Goal: Task Accomplishment & Management: Manage account settings

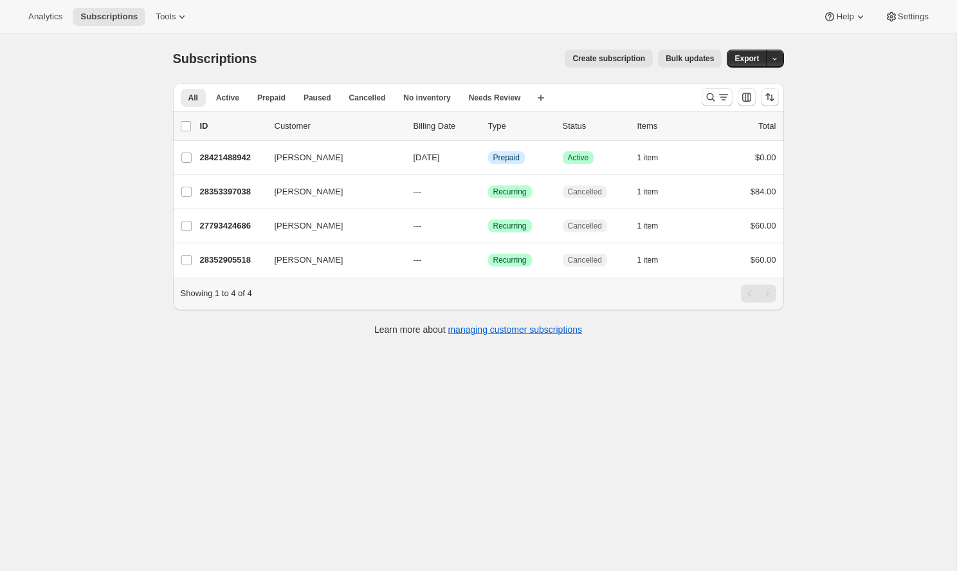
click at [155, 30] on div "Analytics Subscriptions Tools Help Settings" at bounding box center [478, 17] width 957 height 34
click at [155, 23] on button "Tools" at bounding box center [172, 17] width 48 height 18
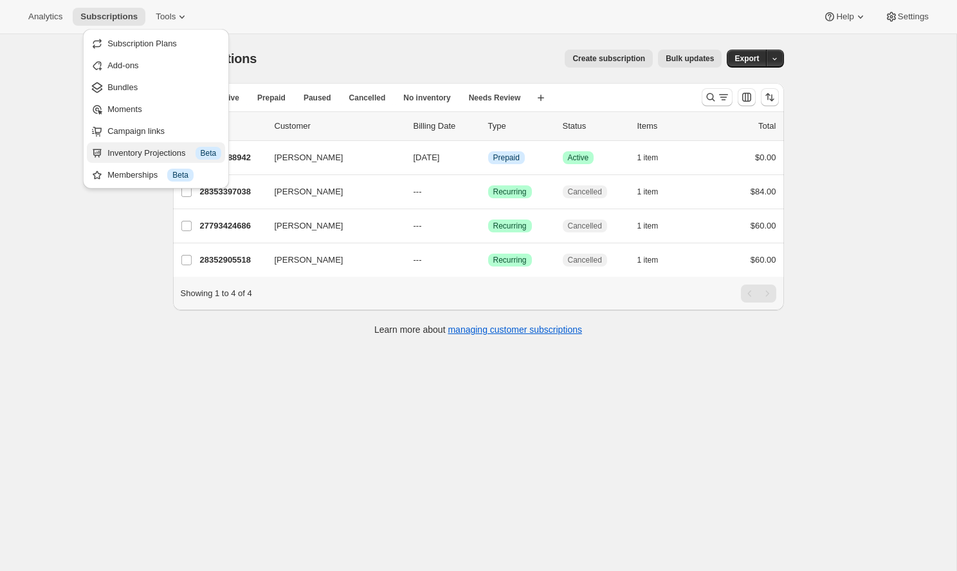
click at [138, 158] on div "Inventory Projections Info Beta" at bounding box center [164, 153] width 114 height 13
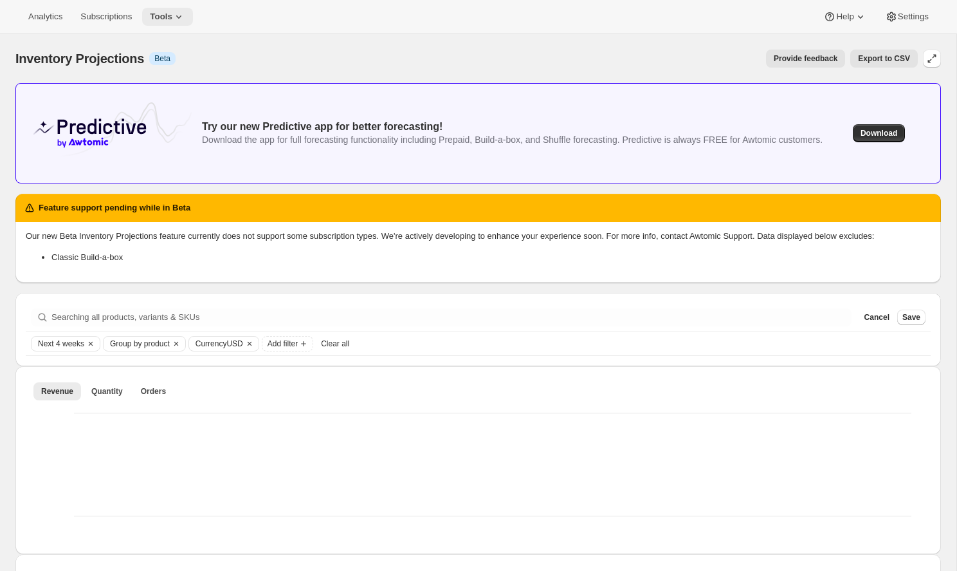
click at [174, 20] on button "Tools" at bounding box center [167, 17] width 51 height 18
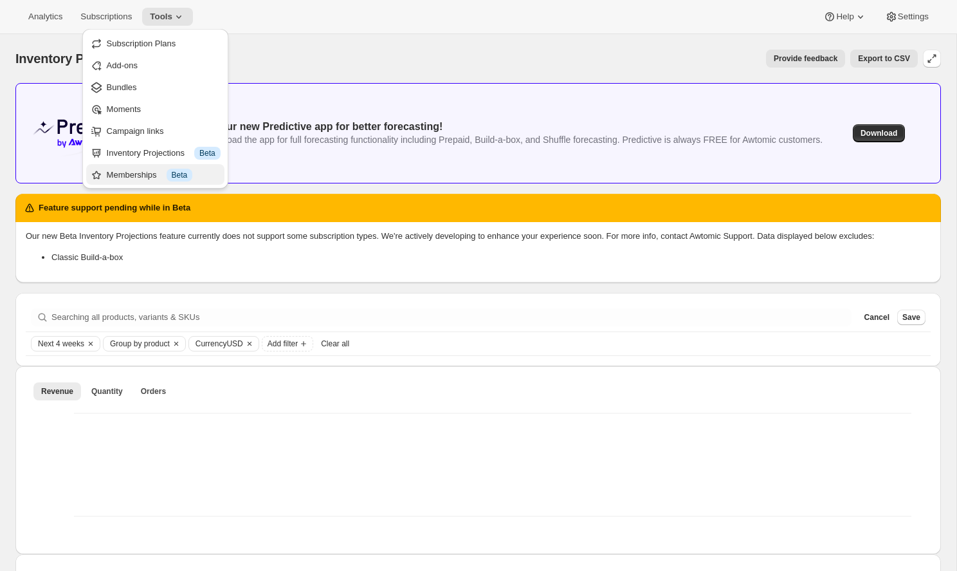
click at [174, 167] on button "Memberships Info Beta" at bounding box center [155, 174] width 138 height 21
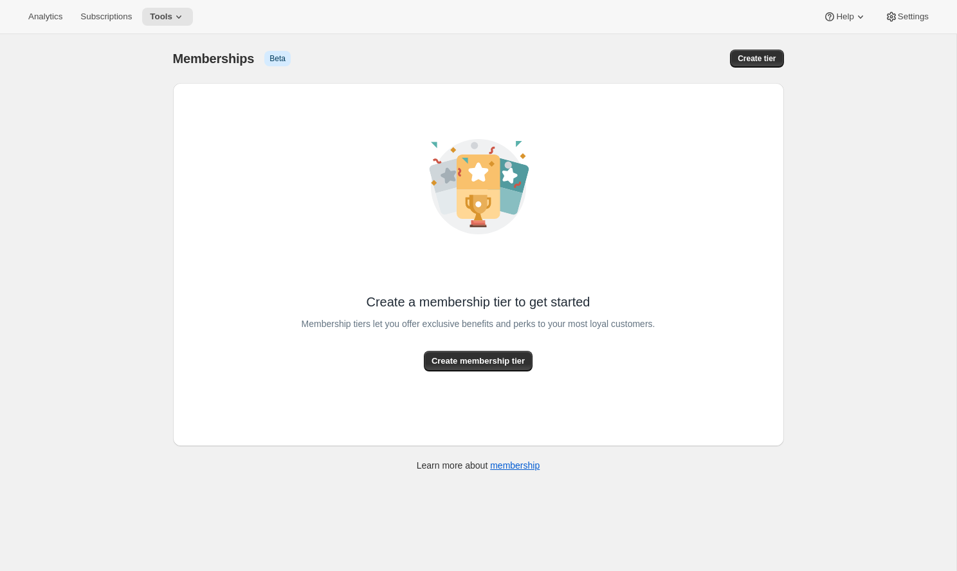
scroll to position [4, 0]
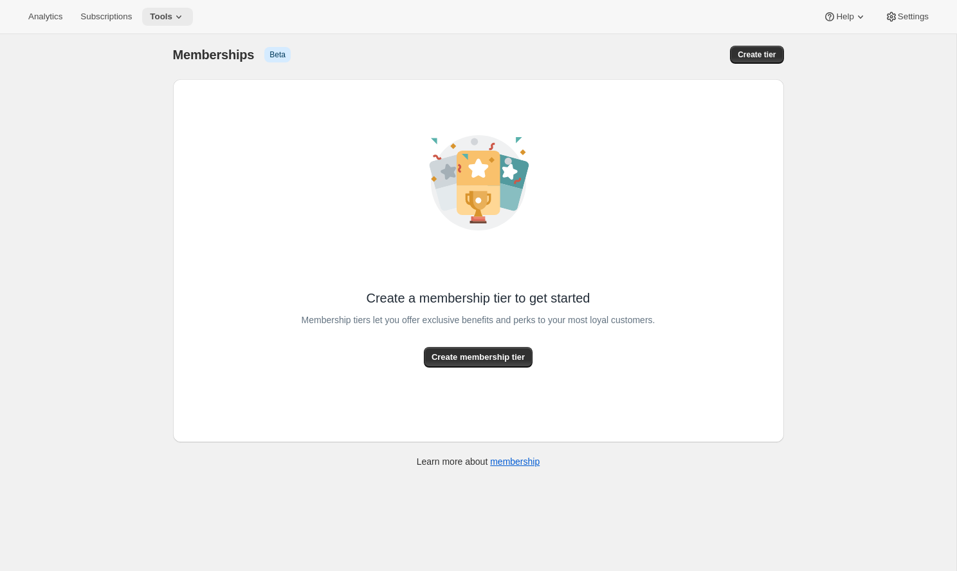
click at [172, 19] on icon at bounding box center [178, 16] width 13 height 13
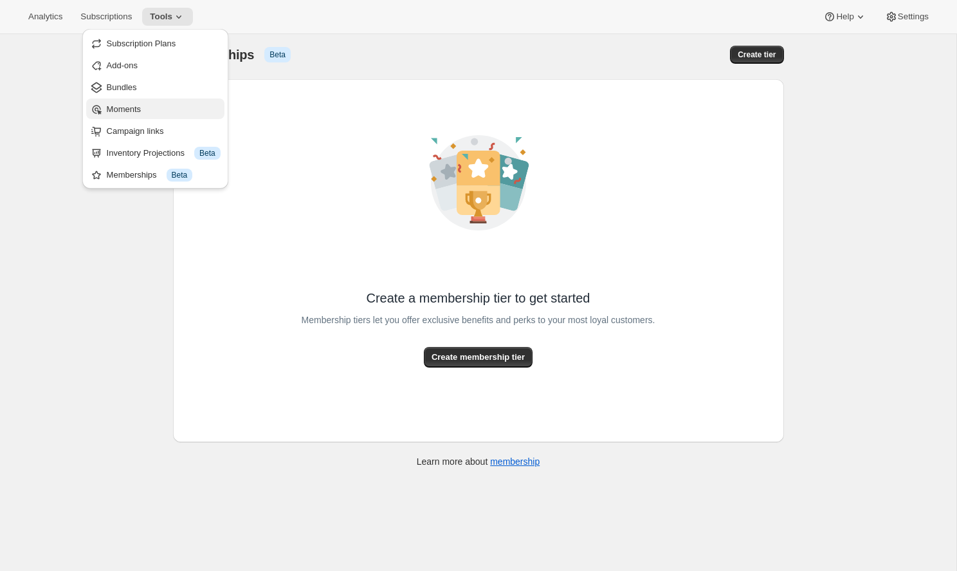
click at [143, 105] on span "Moments" at bounding box center [164, 109] width 114 height 13
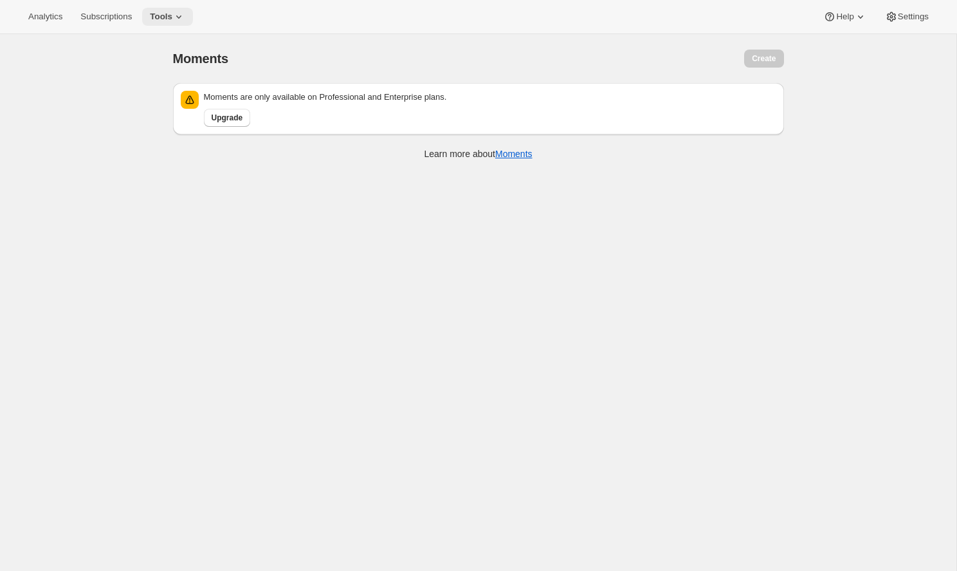
click at [172, 17] on icon at bounding box center [178, 16] width 13 height 13
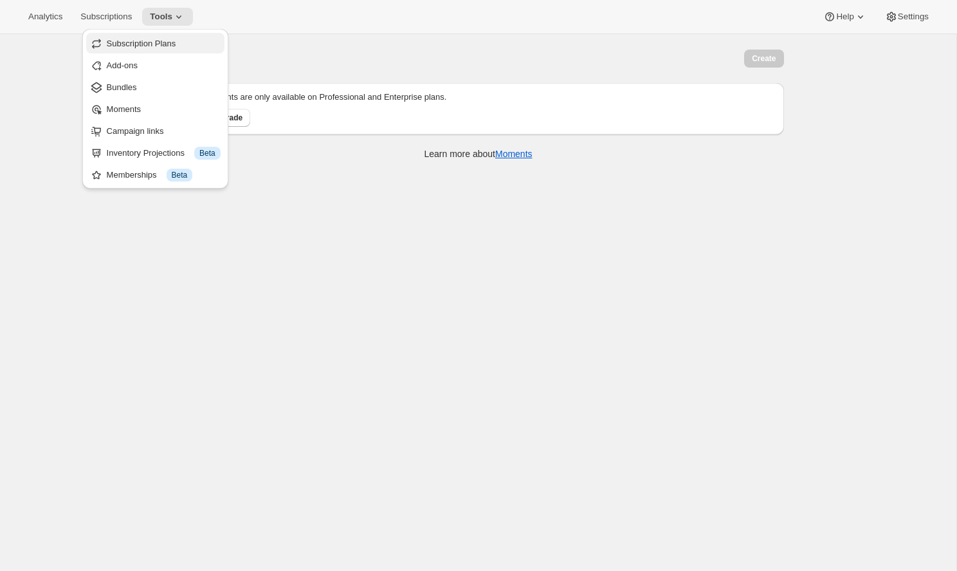
click at [166, 50] on button "Subscription Plans" at bounding box center [155, 43] width 138 height 21
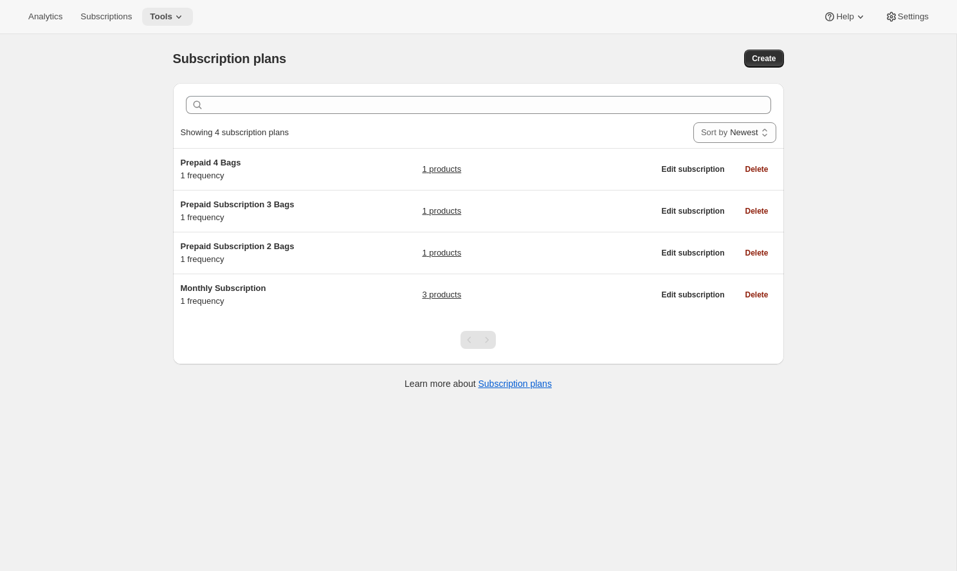
click at [172, 21] on icon at bounding box center [178, 16] width 13 height 13
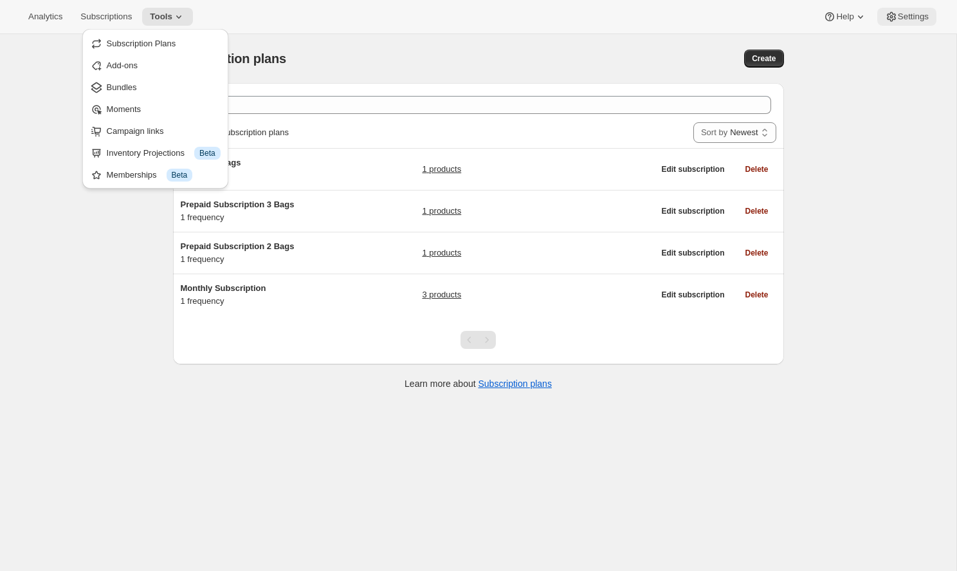
click at [915, 16] on span "Settings" at bounding box center [913, 17] width 31 height 10
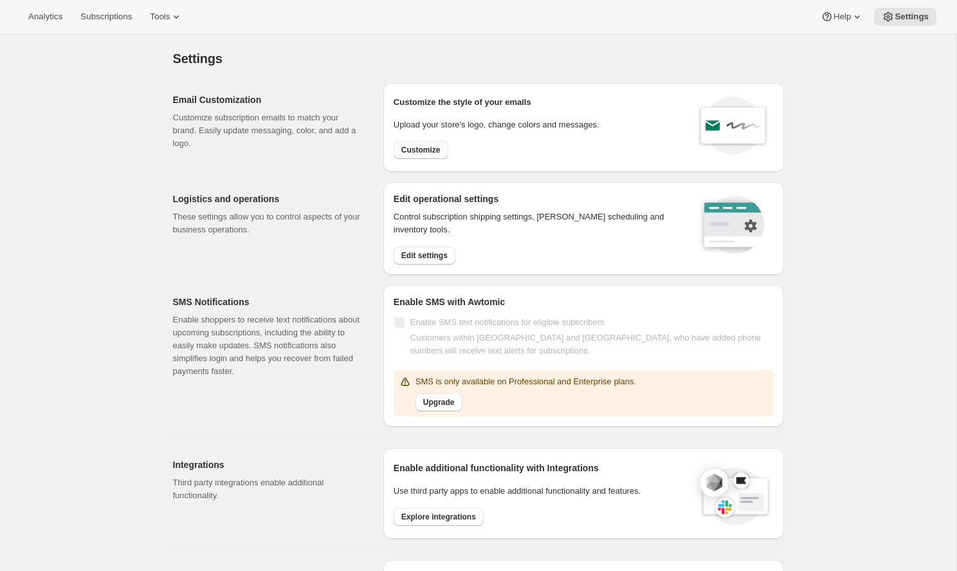
click at [418, 151] on span "Customize" at bounding box center [420, 150] width 39 height 10
select select "subscriptionMessage"
select select "5"
select select "15"
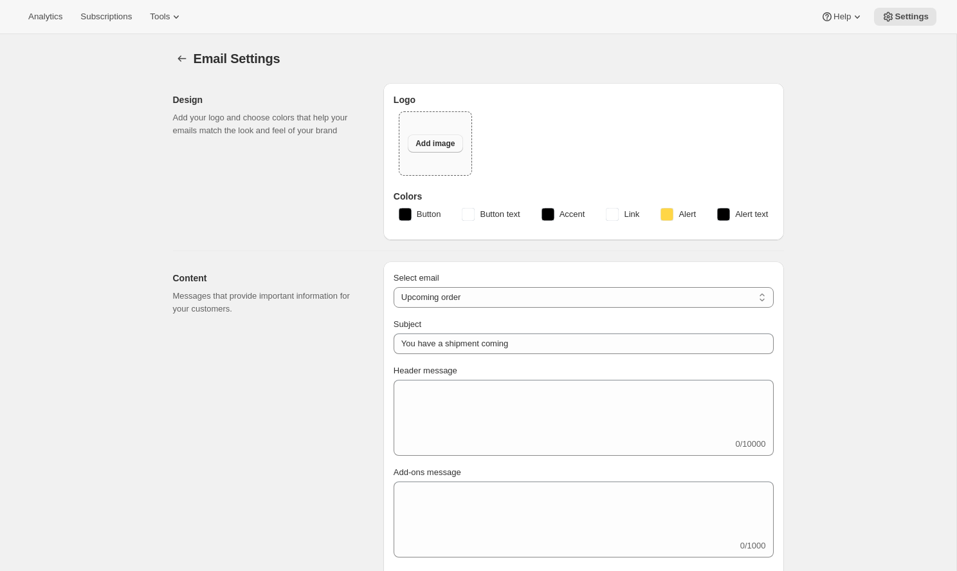
type input "Build Your Next Black Box"
type textarea "Your Next Black Box Renews Soon! If you would like to adjust what's inside, you…"
type input "Omega Coffee"
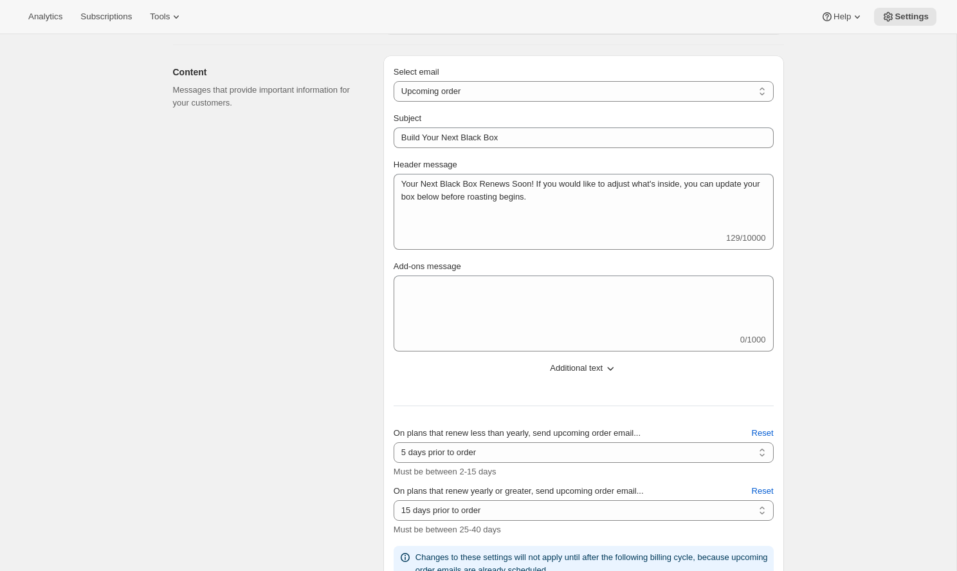
scroll to position [315, 0]
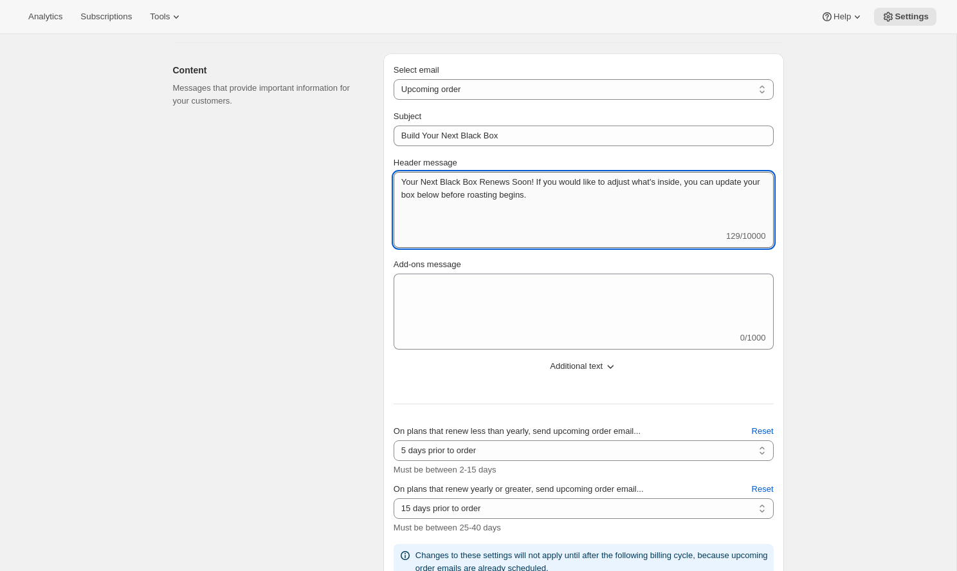
drag, startPoint x: 537, startPoint y: 180, endPoint x: 635, endPoint y: 216, distance: 104.2
click at [635, 216] on textarea "Your Next Black Box Renews Soon! If you would like to adjust what's inside, you…" at bounding box center [584, 201] width 380 height 58
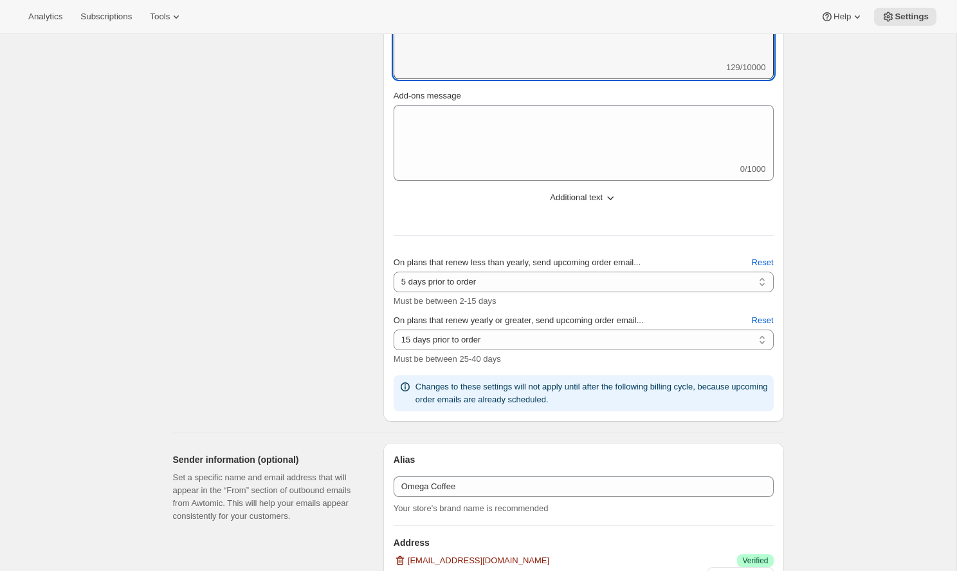
scroll to position [383, 0]
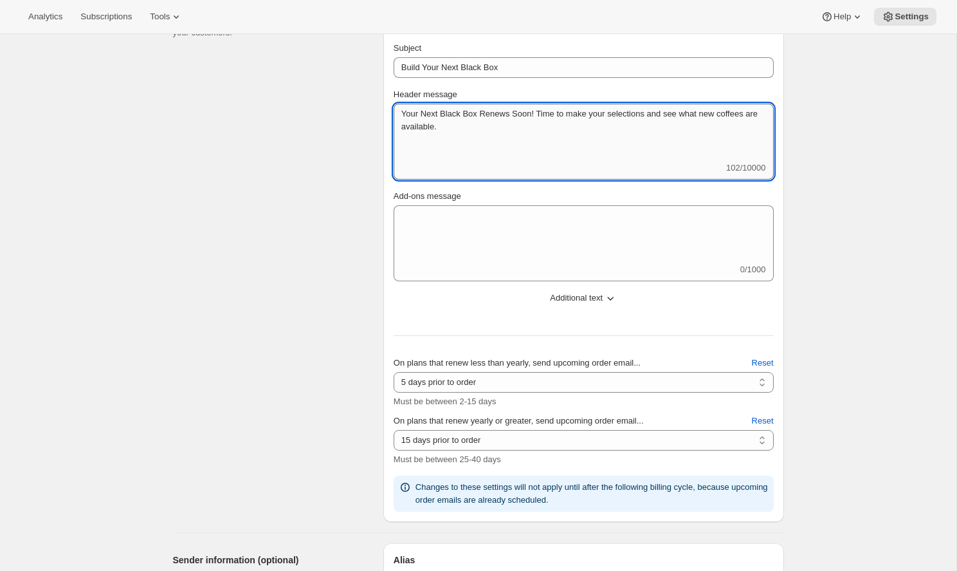
drag, startPoint x: 574, startPoint y: 133, endPoint x: 485, endPoint y: 129, distance: 88.8
click at [574, 133] on textarea "Your Next Black Box Renews Soon! Time to make your selections and see what new …" at bounding box center [584, 133] width 380 height 58
type textarea "Your Next Black Box Renews Soon! Time to make your selections and see what new …"
click at [361, 185] on div "Content Messages that provide important information for your customers." at bounding box center [273, 253] width 200 height 537
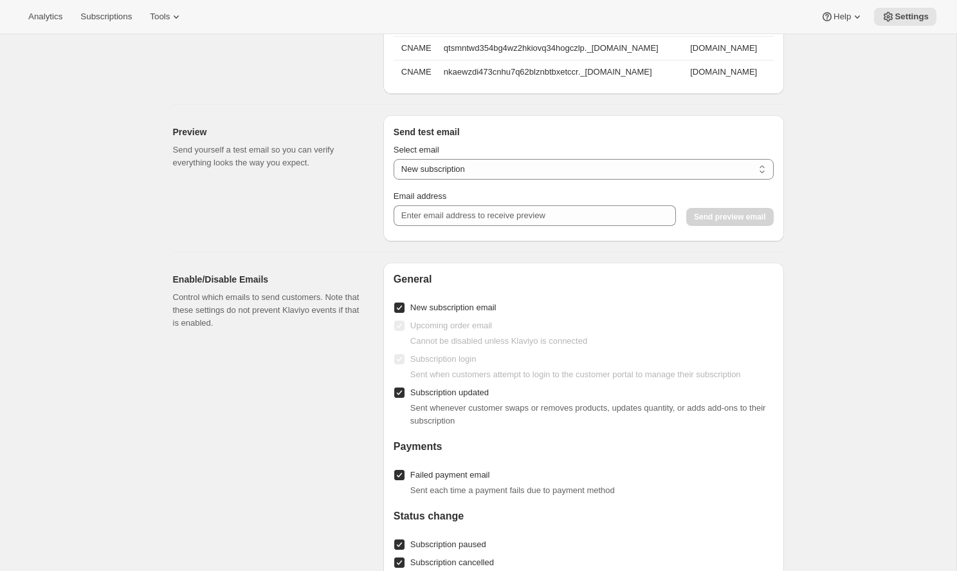
scroll to position [1175, 0]
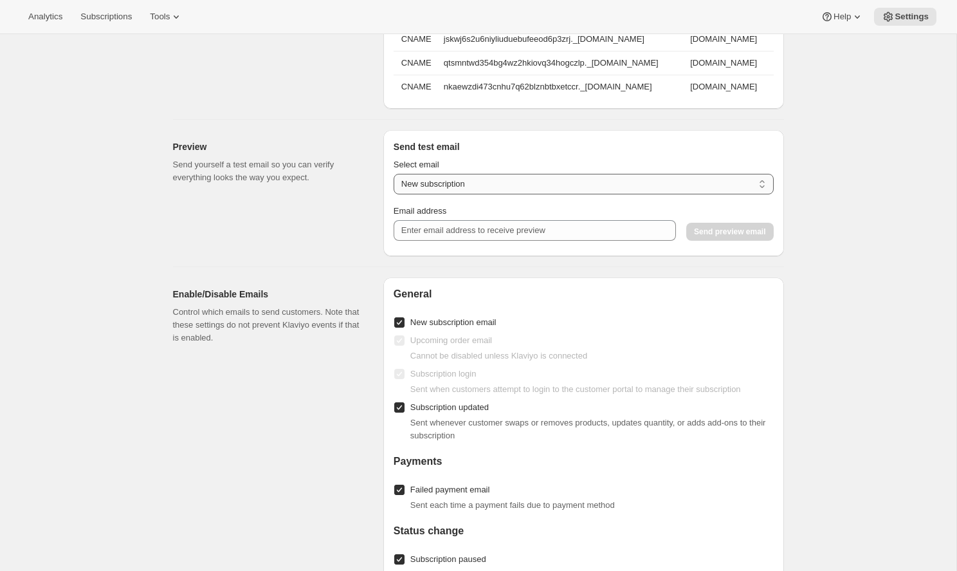
select select "upcoming-subscription"
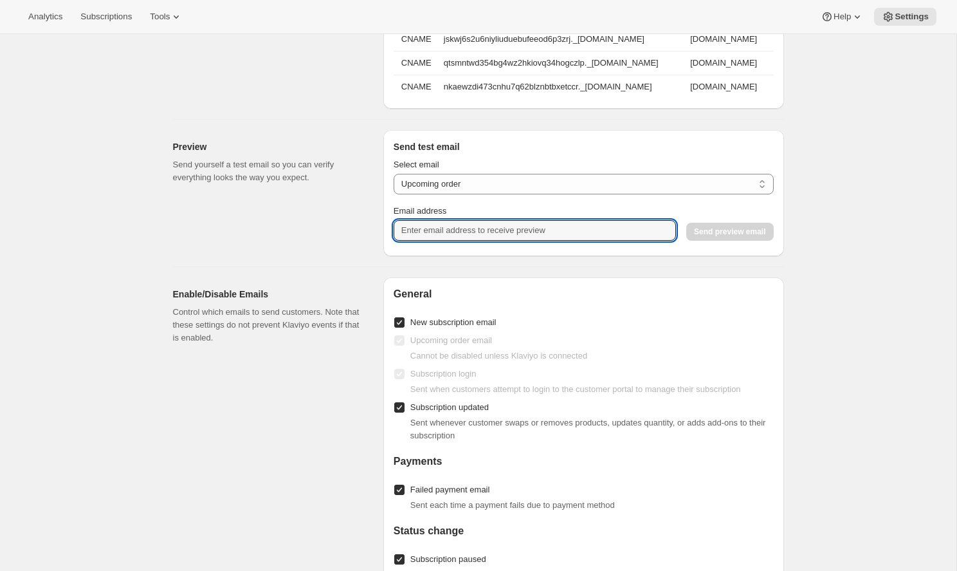
type input "[EMAIL_ADDRESS][PERSON_NAME][DOMAIN_NAME]"
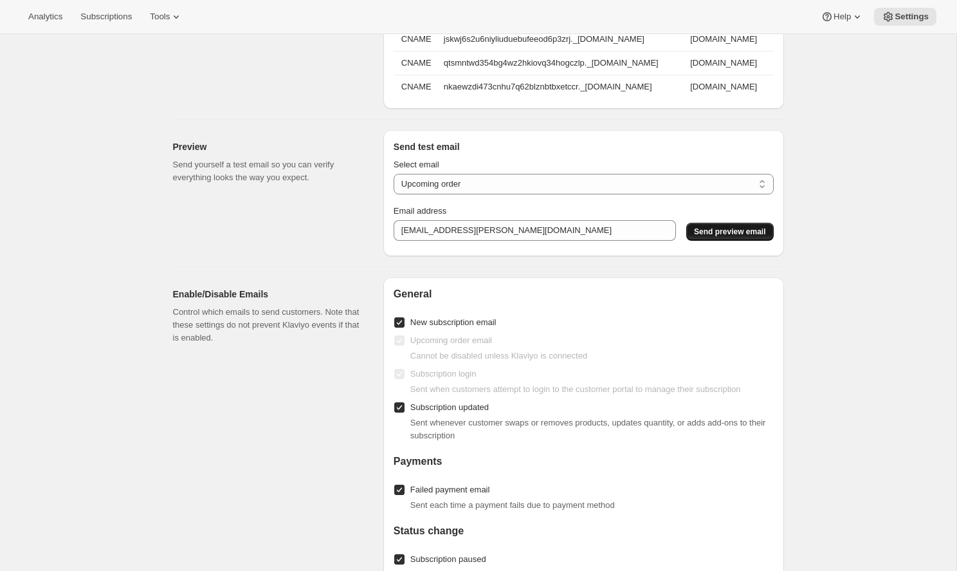
click at [751, 225] on button "Send preview email" at bounding box center [730, 232] width 87 height 18
